Goal: Transaction & Acquisition: Purchase product/service

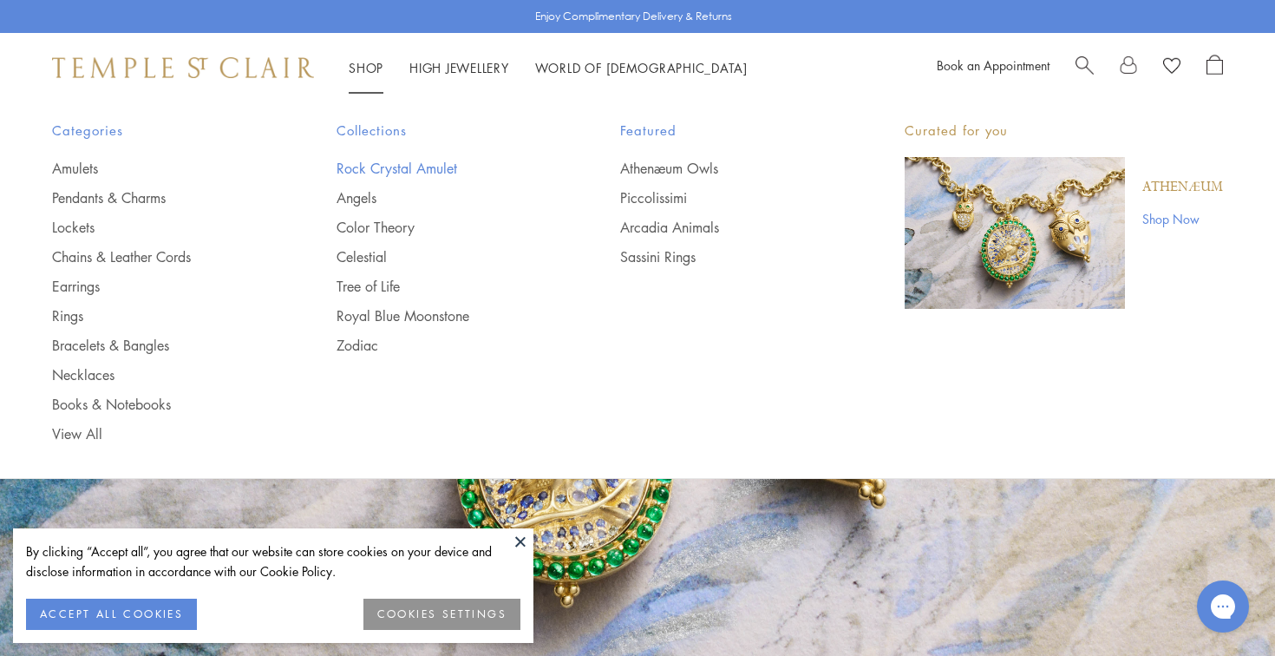
click at [398, 168] on link "Rock Crystal Amulet" at bounding box center [443, 168] width 215 height 19
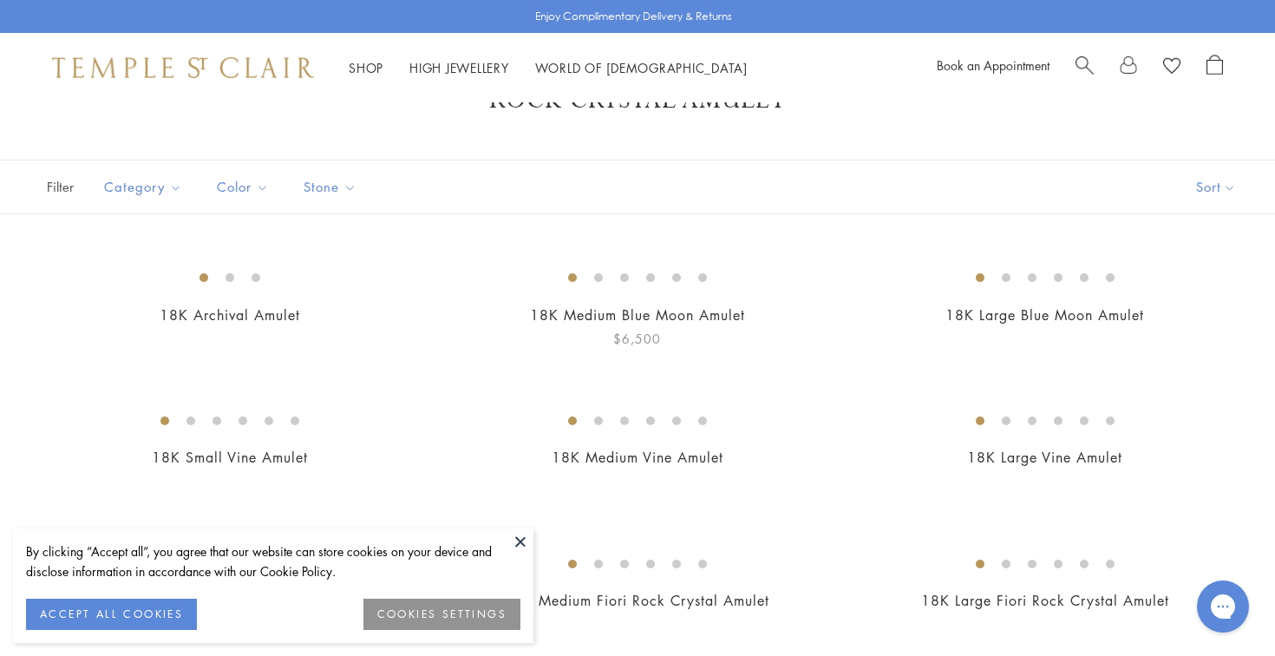
scroll to position [82, 0]
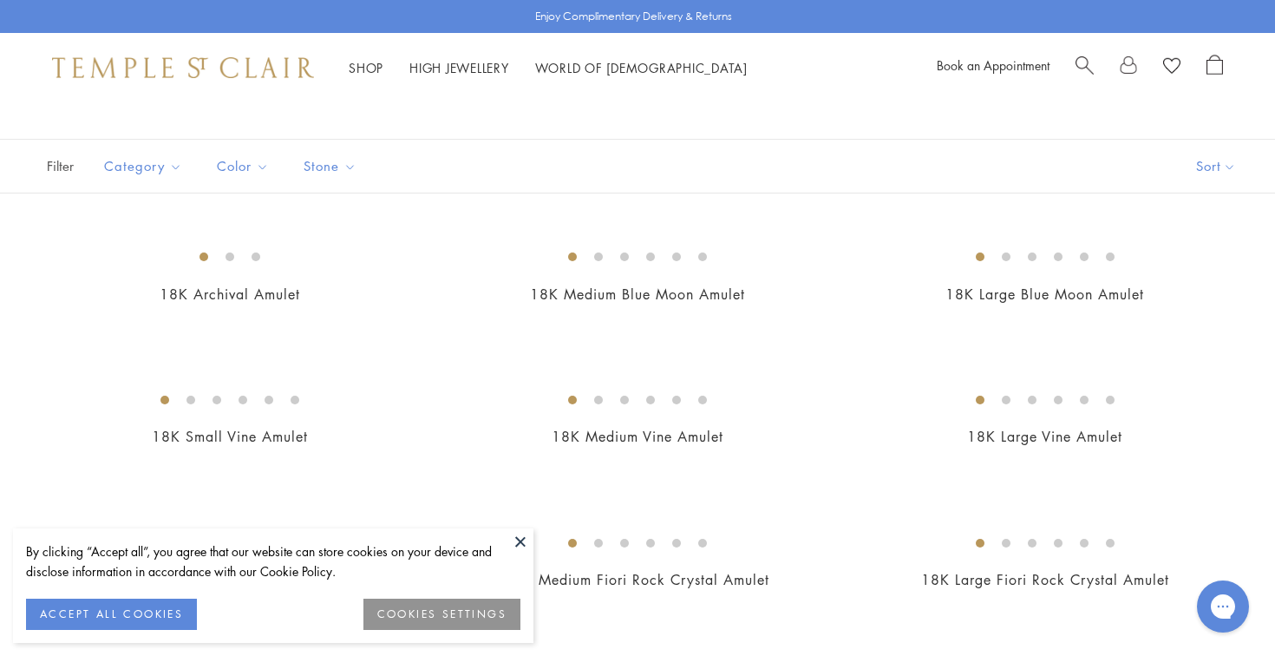
click at [517, 538] on button at bounding box center [520, 541] width 26 height 26
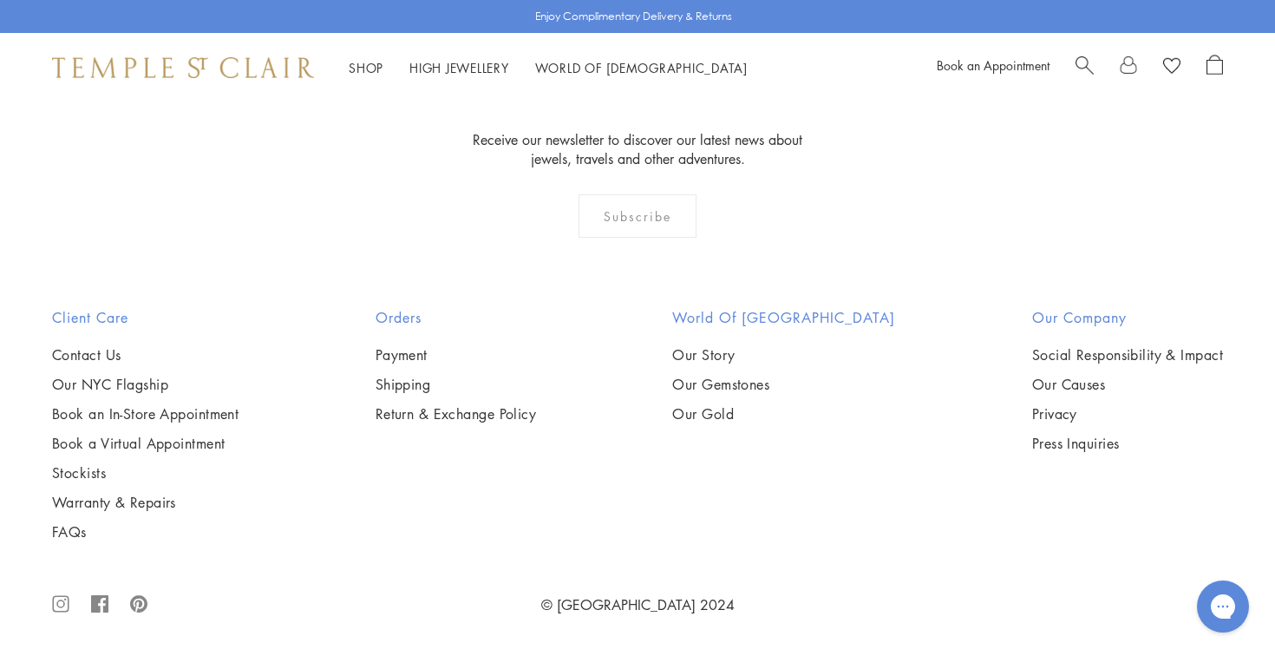
scroll to position [7044, 0]
click at [0, 0] on img at bounding box center [0, 0] width 0 height 0
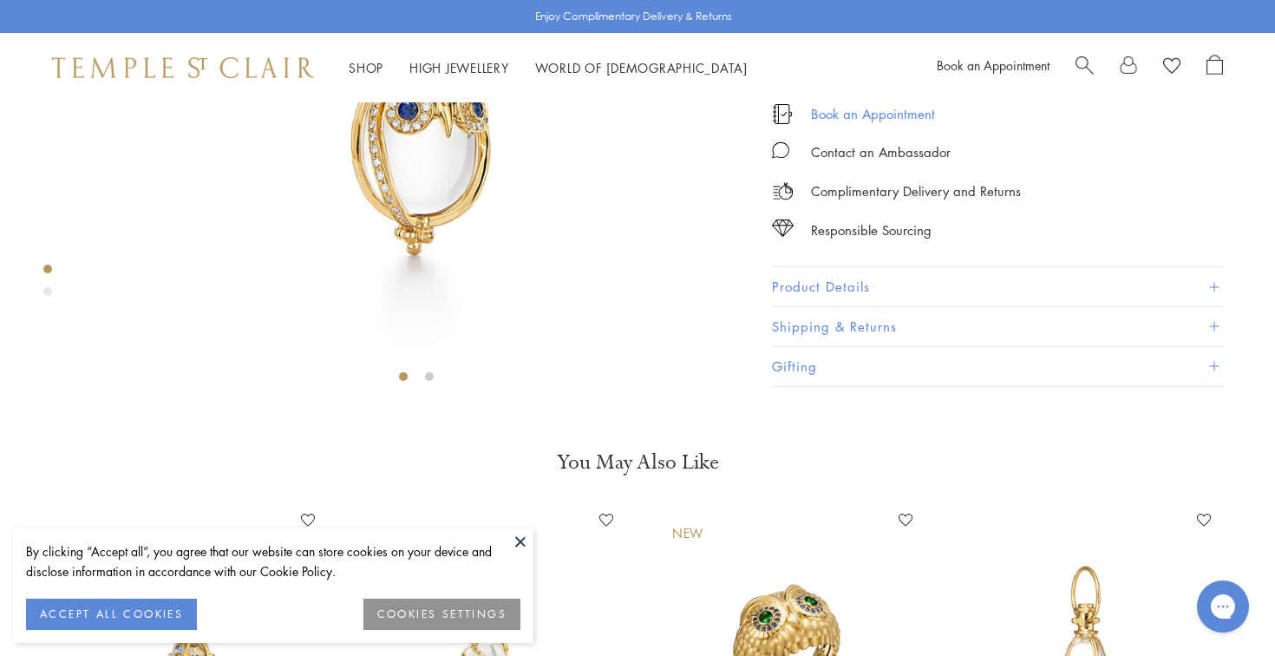
scroll to position [376, 0]
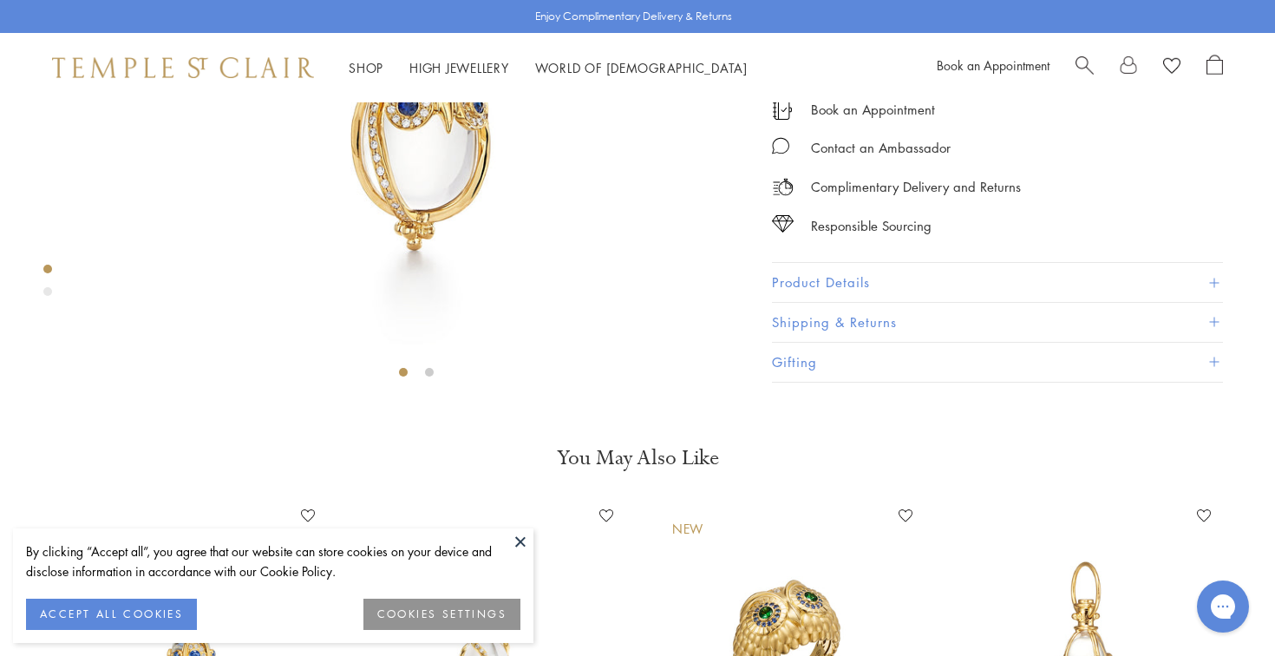
click at [509, 535] on button at bounding box center [520, 541] width 26 height 26
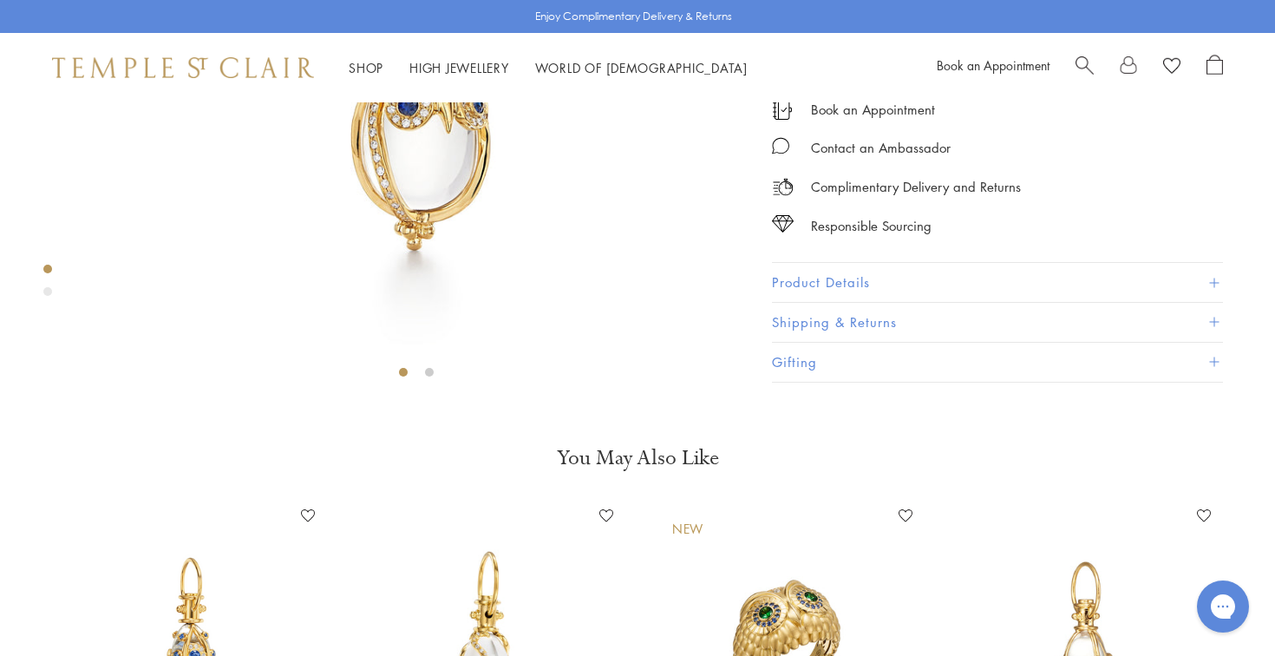
scroll to position [317, 0]
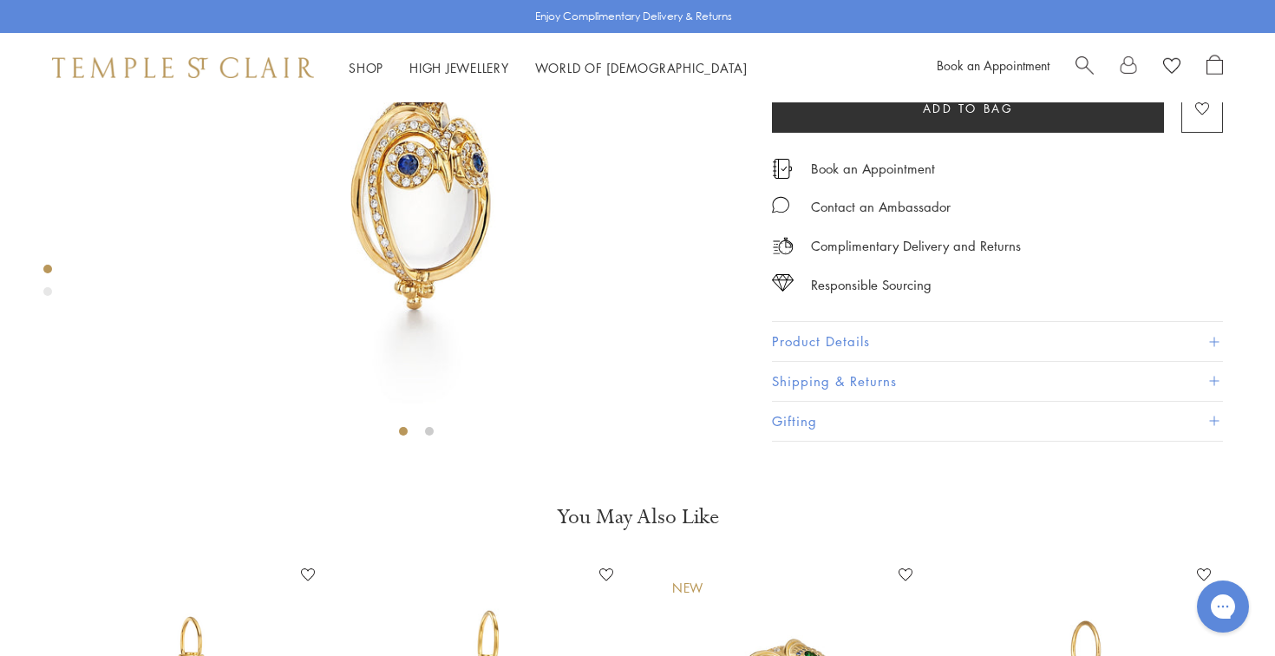
click at [866, 52] on label "L" at bounding box center [863, 41] width 31 height 22
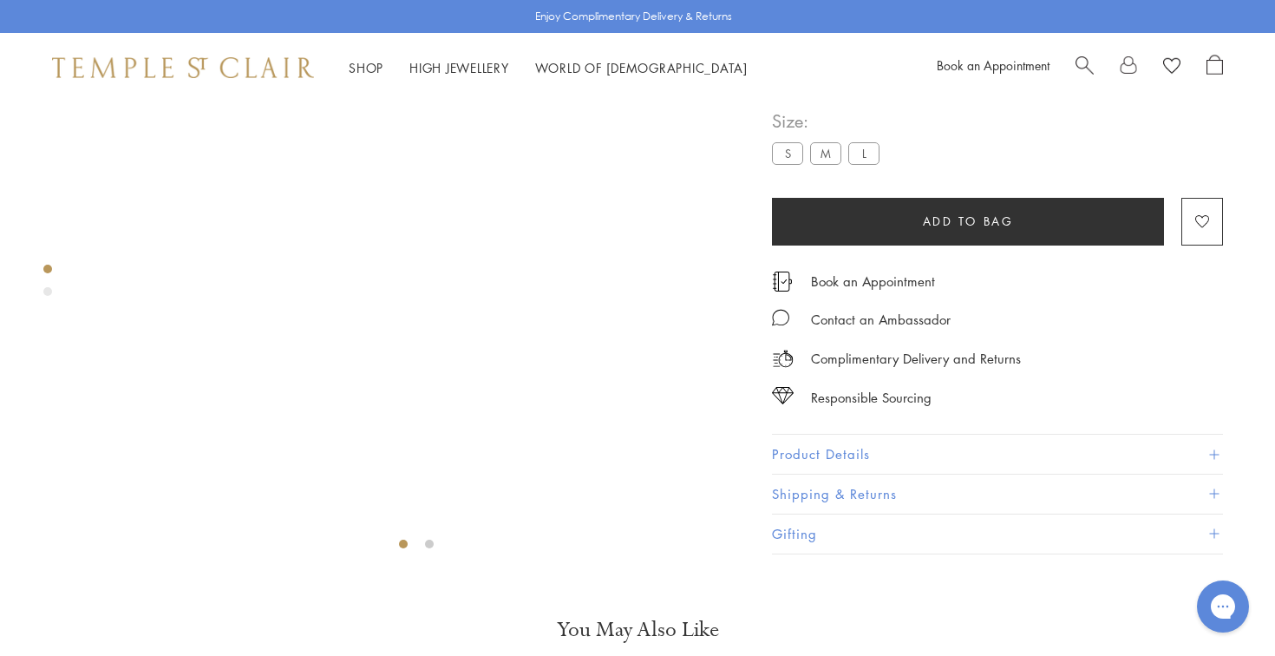
scroll to position [206, 0]
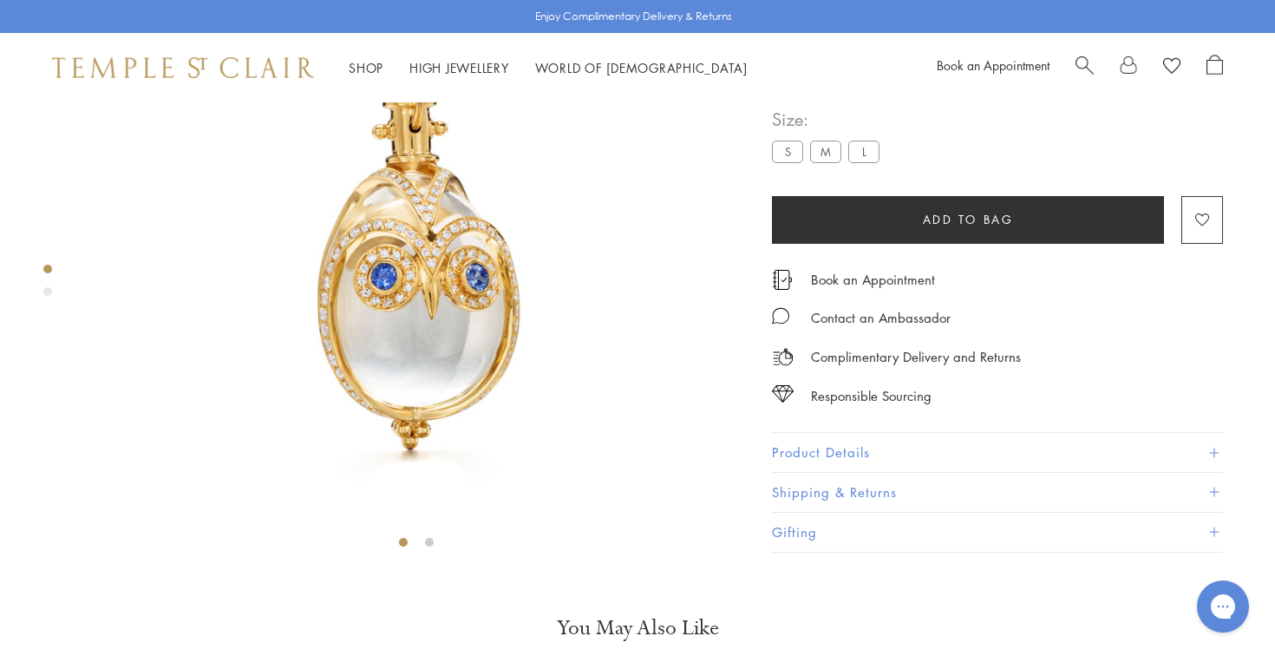
click at [858, 473] on button "Product Details" at bounding box center [997, 453] width 451 height 39
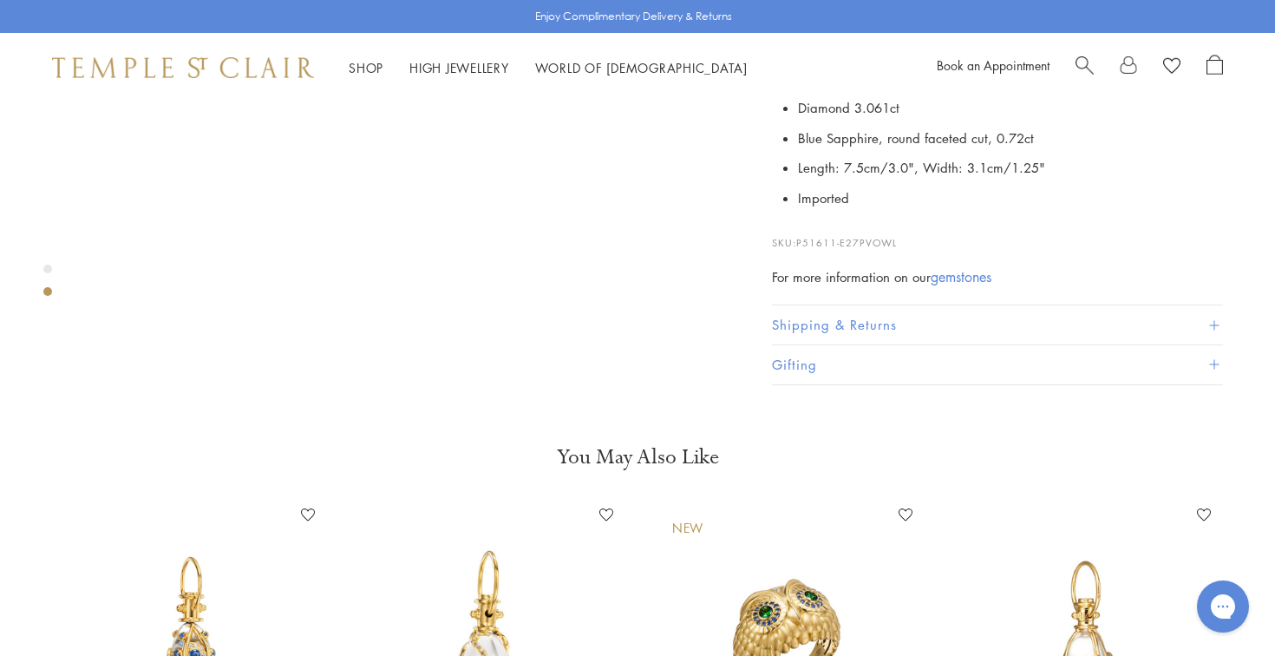
scroll to position [403, 0]
